Goal: Navigation & Orientation: Find specific page/section

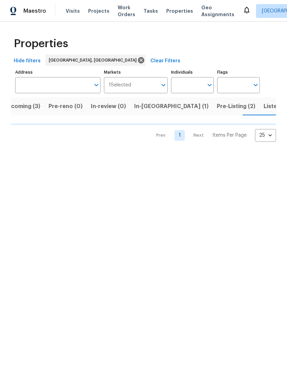
scroll to position [0, 12]
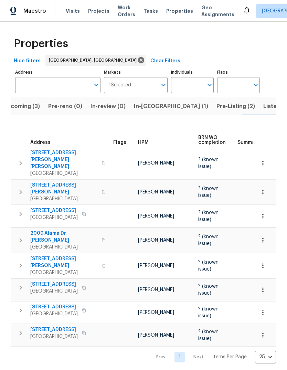
click at [264, 110] on span "Listed (25)" at bounding box center [278, 107] width 29 height 10
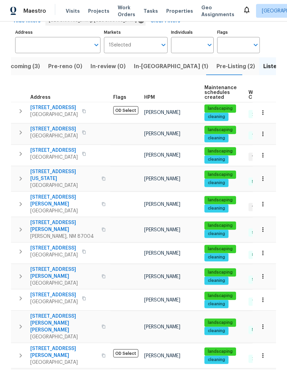
scroll to position [39, 0]
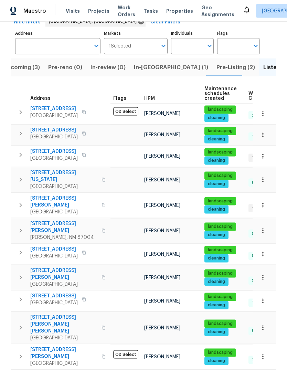
click at [56, 246] on span "[STREET_ADDRESS]" at bounding box center [54, 249] width 48 height 7
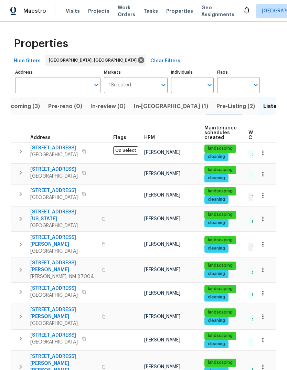
scroll to position [0, 0]
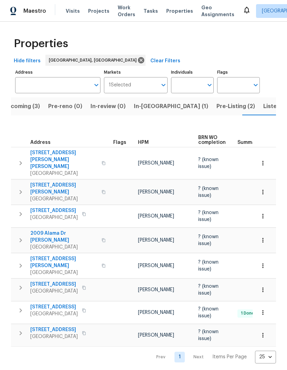
click at [62, 304] on span "[STREET_ADDRESS]" at bounding box center [54, 307] width 48 height 7
click at [264, 104] on span "Listed (25)" at bounding box center [278, 107] width 29 height 10
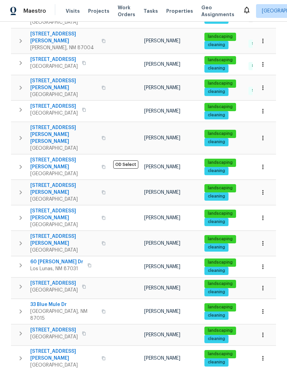
scroll to position [233, 0]
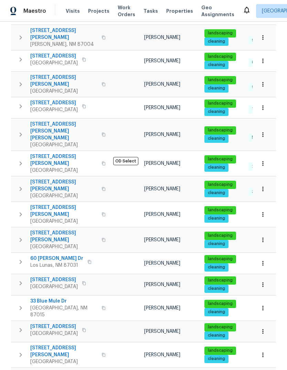
click at [22, 236] on icon "button" at bounding box center [21, 240] width 8 height 8
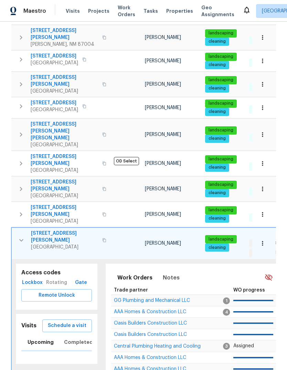
click at [74, 322] on span "Schedule a visit" at bounding box center [67, 326] width 39 height 9
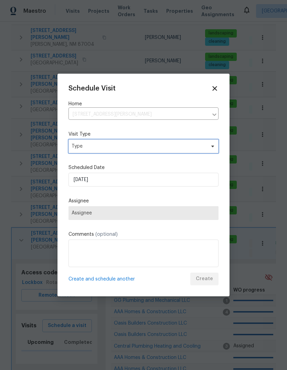
click at [146, 143] on span "Type" at bounding box center [139, 146] width 134 height 7
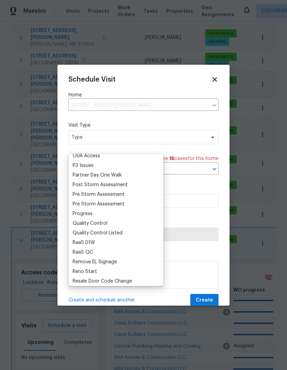
scroll to position [416, 0]
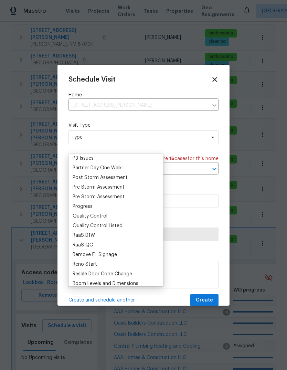
click at [96, 208] on div "Progress" at bounding box center [116, 207] width 91 height 10
click at [87, 206] on div "Progress" at bounding box center [83, 206] width 20 height 7
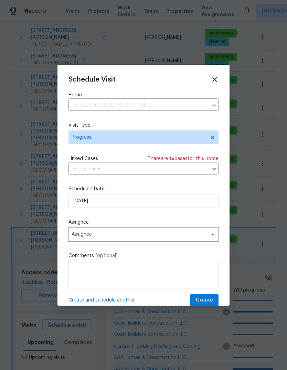
click at [125, 235] on span "Assignee" at bounding box center [139, 235] width 135 height 6
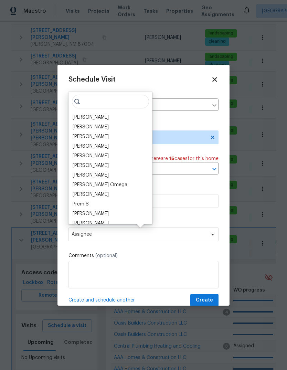
click at [101, 116] on div "[PERSON_NAME]" at bounding box center [91, 117] width 36 height 7
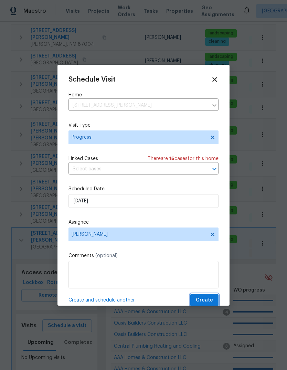
click at [208, 302] on span "Create" at bounding box center [204, 300] width 17 height 9
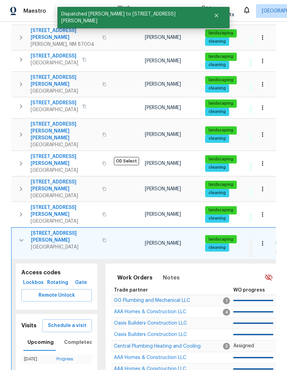
click at [23, 236] on icon "button" at bounding box center [21, 240] width 8 height 8
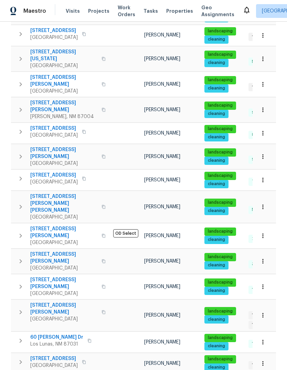
scroll to position [159, 0]
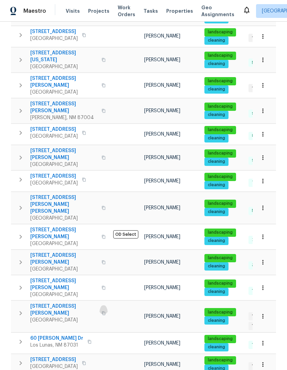
click at [102, 311] on icon "button" at bounding box center [104, 313] width 4 height 4
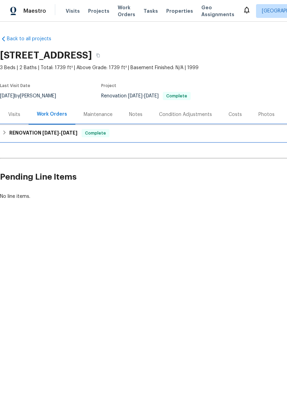
click at [38, 134] on h6 "RENOVATION [DATE] - [DATE]" at bounding box center [43, 133] width 68 height 8
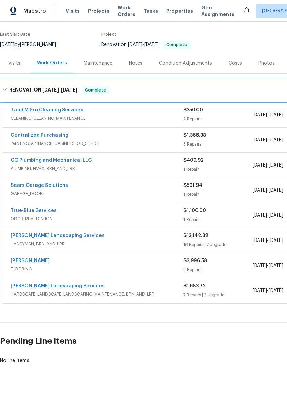
scroll to position [51, 0]
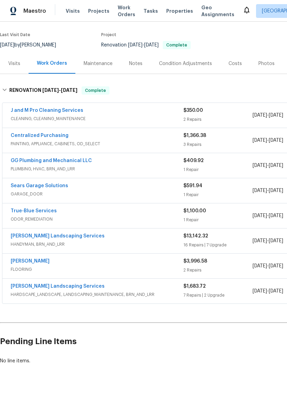
click at [52, 236] on link "[PERSON_NAME] Landscaping Services" at bounding box center [58, 236] width 94 height 5
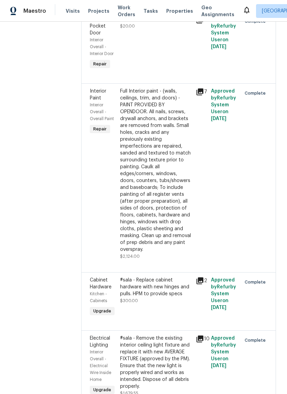
scroll to position [856, 0]
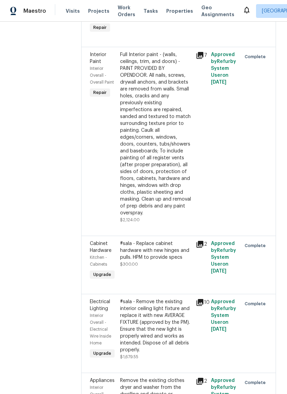
click at [167, 217] on div "Full Interior paint - (walls, ceilings, trim, and doors) - PAINT PROVIDED BY OP…" at bounding box center [156, 133] width 72 height 165
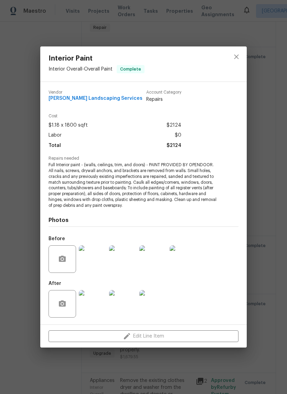
click at [88, 259] on img at bounding box center [93, 260] width 28 height 28
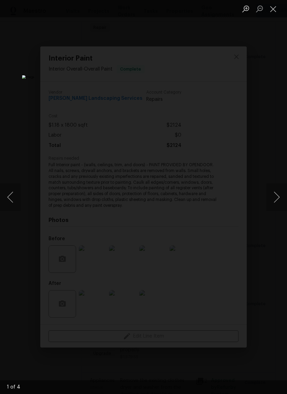
click at [273, 197] on button "Next image" at bounding box center [277, 198] width 21 height 28
click at [273, 196] on button "Next image" at bounding box center [277, 198] width 21 height 28
click at [276, 201] on button "Next image" at bounding box center [277, 198] width 21 height 28
click at [271, 199] on button "Next image" at bounding box center [277, 198] width 21 height 28
click at [275, 196] on button "Next image" at bounding box center [277, 198] width 21 height 28
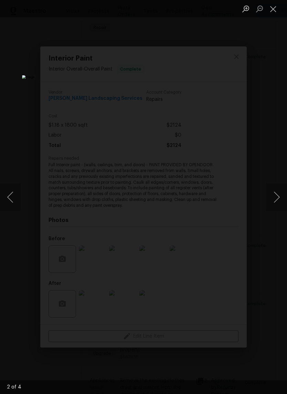
click at [271, 10] on button "Close lightbox" at bounding box center [274, 9] width 14 height 12
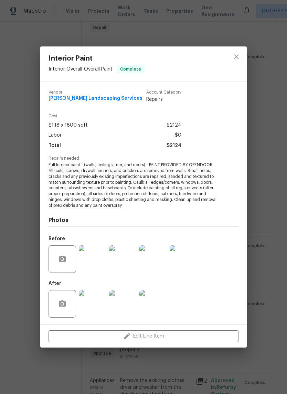
click at [90, 306] on img at bounding box center [93, 304] width 28 height 28
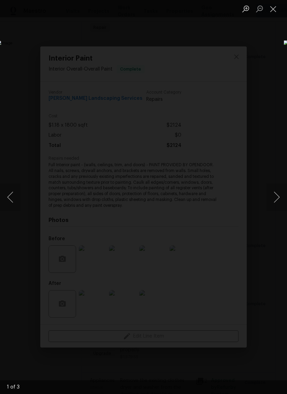
click at [271, 199] on button "Next image" at bounding box center [277, 198] width 21 height 28
click at [276, 197] on button "Next image" at bounding box center [277, 198] width 21 height 28
click at [274, 198] on button "Next image" at bounding box center [277, 198] width 21 height 28
click at [271, 198] on button "Next image" at bounding box center [277, 198] width 21 height 28
click at [272, 198] on button "Next image" at bounding box center [277, 198] width 21 height 28
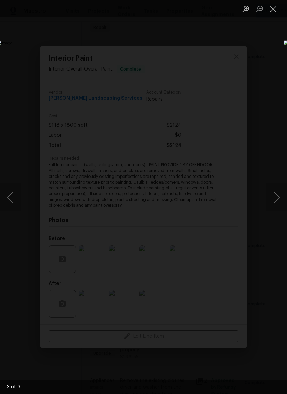
click at [271, 11] on button "Close lightbox" at bounding box center [274, 9] width 14 height 12
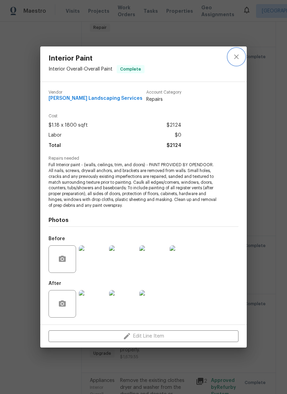
click at [237, 59] on icon "close" at bounding box center [237, 57] width 8 height 8
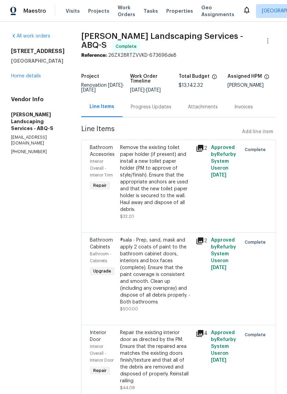
scroll to position [0, 0]
click at [24, 76] on link "Home details" at bounding box center [26, 76] width 30 height 5
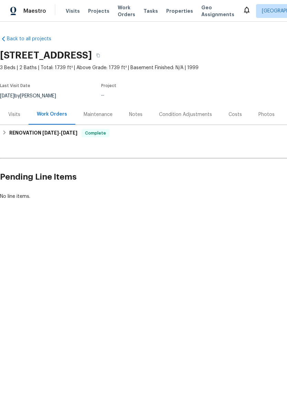
click at [267, 113] on div "Photos" at bounding box center [267, 114] width 16 height 7
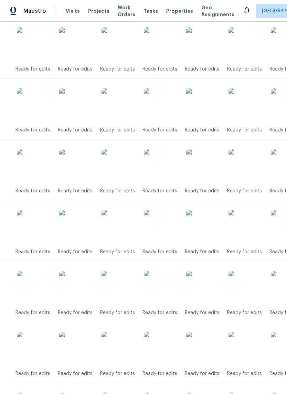
scroll to position [299, 12]
click at [166, 286] on img at bounding box center [161, 288] width 34 height 34
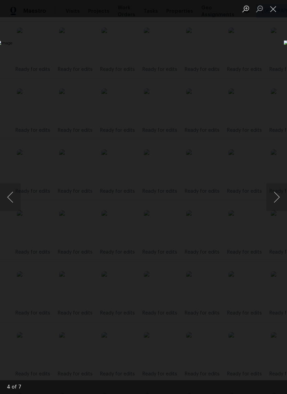
click at [271, 9] on button "Close lightbox" at bounding box center [274, 9] width 14 height 12
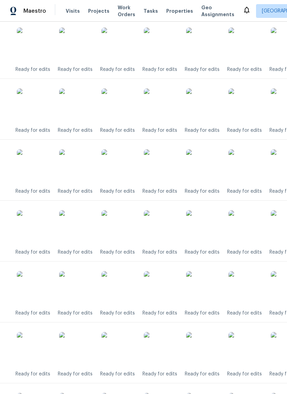
click at [166, 228] on img at bounding box center [161, 227] width 34 height 34
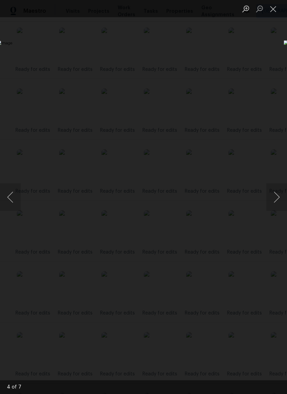
click at [276, 9] on button "Close lightbox" at bounding box center [274, 9] width 14 height 12
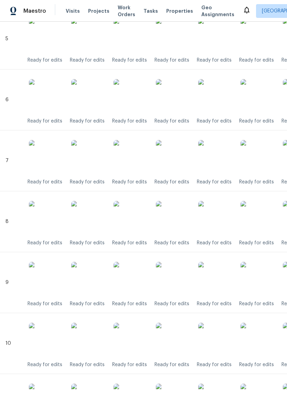
scroll to position [491, 0]
click at [174, 158] on img at bounding box center [173, 157] width 34 height 34
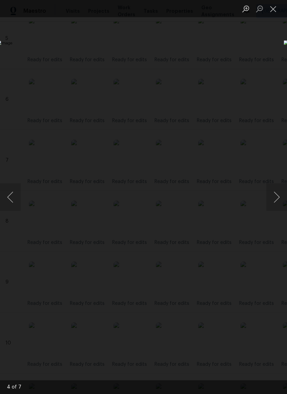
click at [279, 6] on button "Close lightbox" at bounding box center [274, 9] width 14 height 12
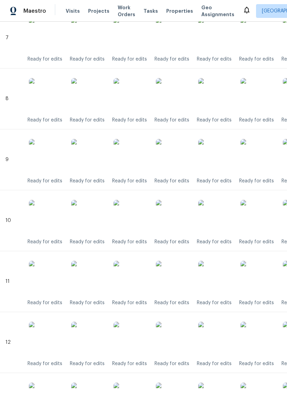
scroll to position [615, 0]
click at [175, 219] on img at bounding box center [173, 216] width 34 height 34
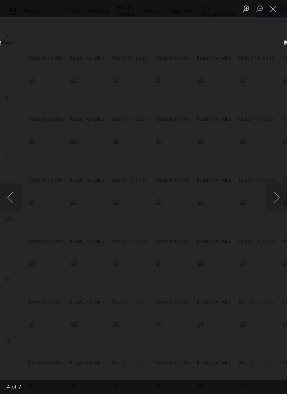
click at [276, 13] on button "Close lightbox" at bounding box center [274, 9] width 14 height 12
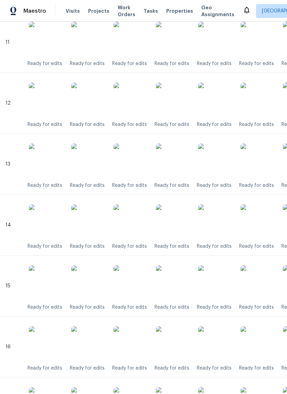
scroll to position [856, 0]
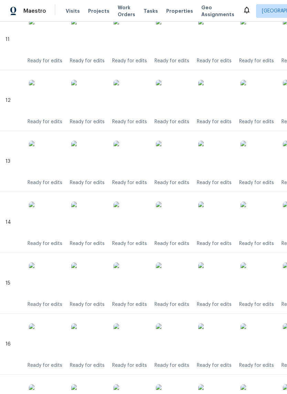
click at [172, 98] on img at bounding box center [173, 97] width 34 height 34
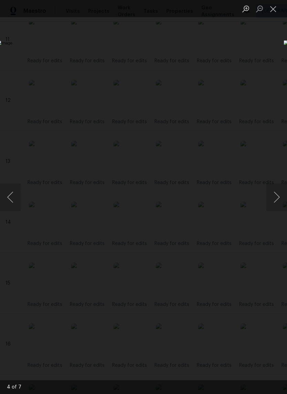
click at [274, 8] on button "Close lightbox" at bounding box center [274, 9] width 14 height 12
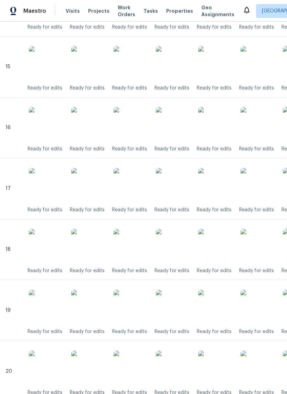
scroll to position [1073, 0]
click at [170, 248] on img at bounding box center [173, 245] width 34 height 34
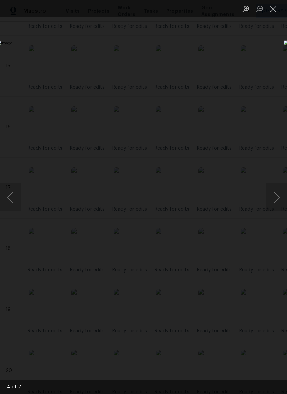
click at [278, 7] on button "Close lightbox" at bounding box center [274, 9] width 14 height 12
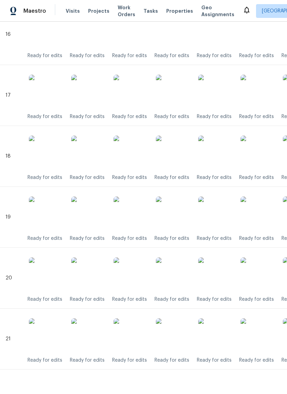
scroll to position [1166, 0]
click at [175, 213] on img at bounding box center [173, 214] width 34 height 34
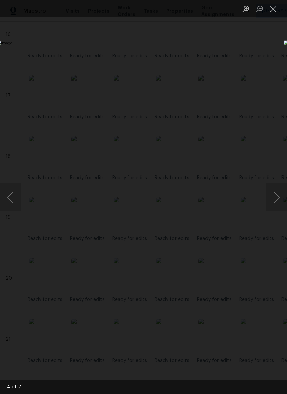
click at [279, 12] on button "Close lightbox" at bounding box center [274, 9] width 14 height 12
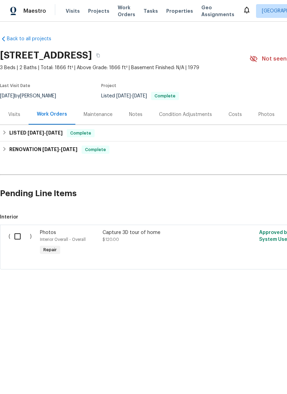
click at [263, 115] on div "Photos" at bounding box center [267, 114] width 16 height 7
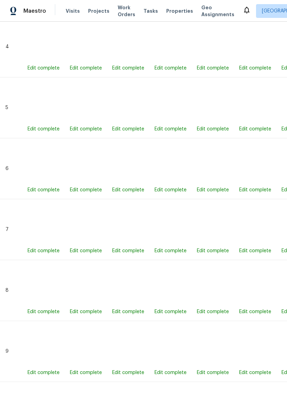
scroll to position [597, 0]
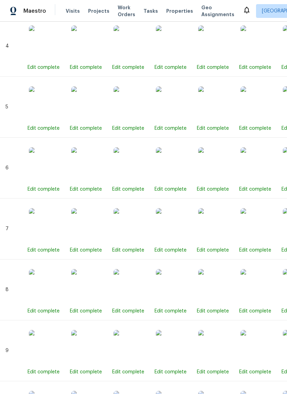
click at [175, 106] on img at bounding box center [173, 103] width 34 height 34
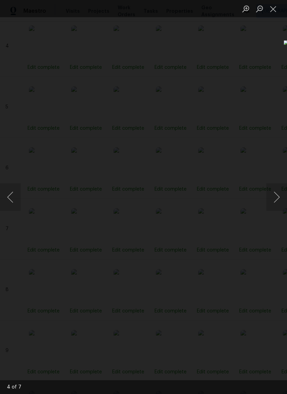
click at [274, 8] on button "Close lightbox" at bounding box center [274, 9] width 14 height 12
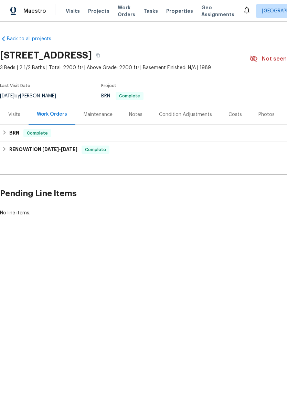
click at [263, 111] on div "Photos" at bounding box center [267, 114] width 16 height 7
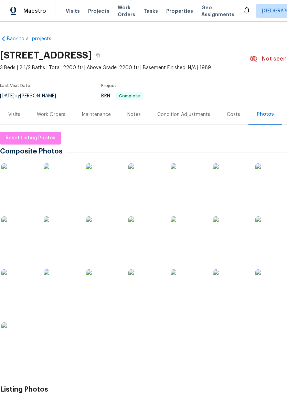
click at [15, 180] on img at bounding box center [18, 181] width 34 height 34
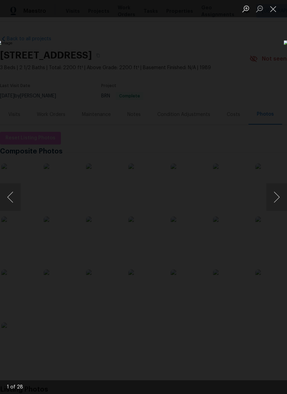
click at [267, 202] on button "Next image" at bounding box center [277, 198] width 21 height 28
click at [274, 203] on button "Next image" at bounding box center [277, 198] width 21 height 28
click at [271, 199] on button "Next image" at bounding box center [277, 198] width 21 height 28
click at [269, 201] on button "Next image" at bounding box center [277, 198] width 21 height 28
click at [270, 13] on button "Close lightbox" at bounding box center [274, 9] width 14 height 12
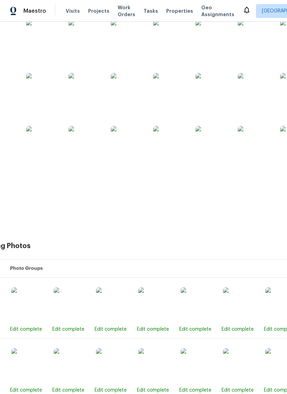
scroll to position [142, 18]
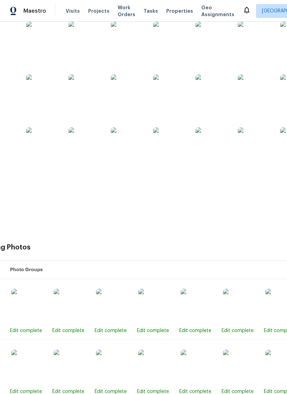
click at [130, 150] on img at bounding box center [128, 144] width 34 height 34
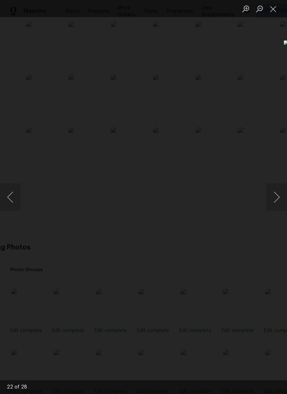
click at [271, 6] on button "Close lightbox" at bounding box center [274, 9] width 14 height 12
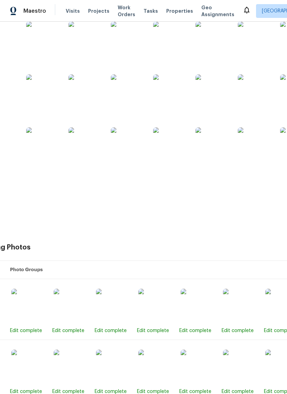
click at [83, 145] on img at bounding box center [86, 144] width 34 height 34
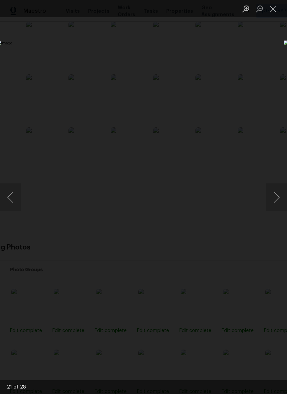
click at [273, 13] on button "Close lightbox" at bounding box center [274, 9] width 14 height 12
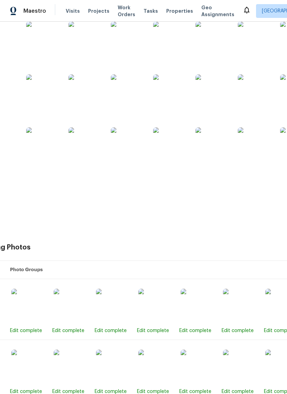
click at [39, 148] on img at bounding box center [43, 144] width 34 height 34
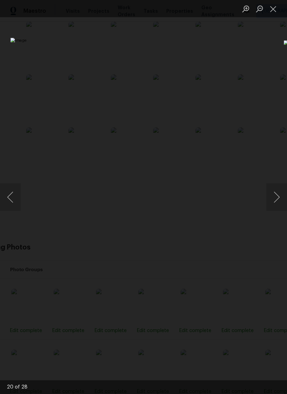
click at [278, 198] on button "Next image" at bounding box center [277, 198] width 21 height 28
click at [272, 195] on button "Next image" at bounding box center [277, 198] width 21 height 28
click at [276, 198] on button "Next image" at bounding box center [277, 198] width 21 height 28
click at [272, 10] on button "Close lightbox" at bounding box center [274, 9] width 14 height 12
